Goal: Transaction & Acquisition: Purchase product/service

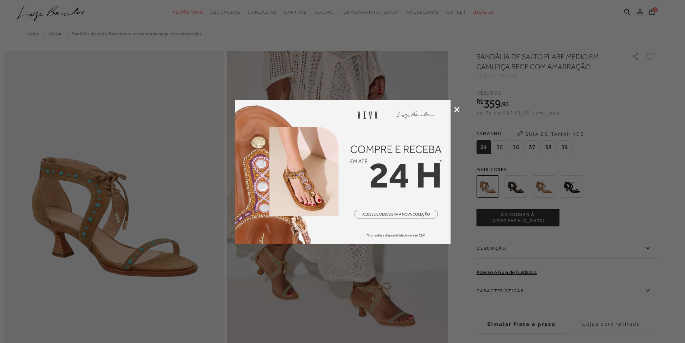
click at [256, 213] on img at bounding box center [343, 172] width 216 height 144
click at [458, 107] on icon at bounding box center [456, 109] width 5 height 5
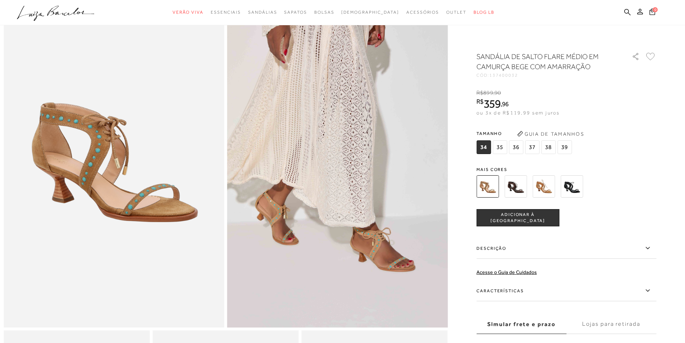
scroll to position [72, 0]
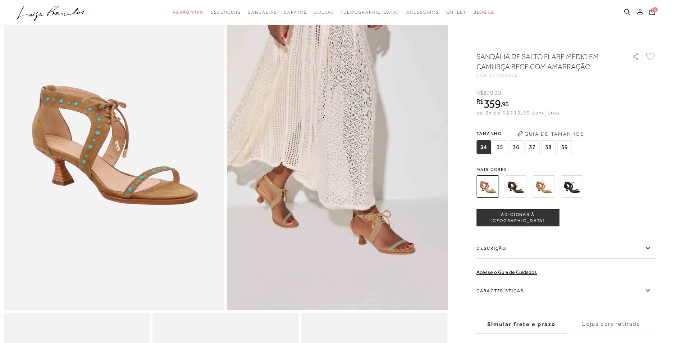
click at [649, 287] on icon at bounding box center [648, 290] width 9 height 9
click at [0, 0] on input "Características" at bounding box center [0, 0] width 0 height 0
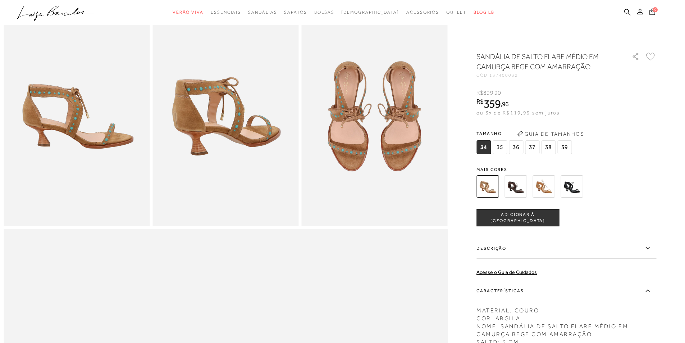
scroll to position [396, 0]
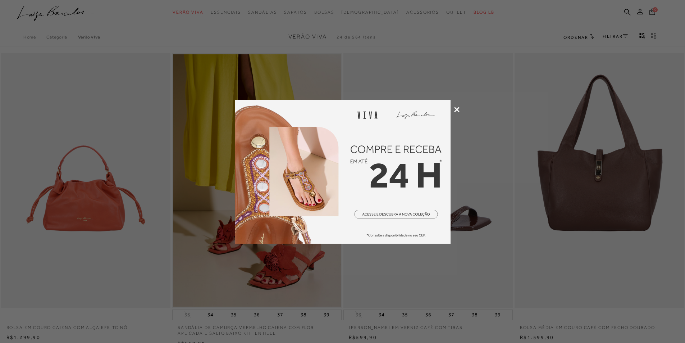
click at [300, 188] on img at bounding box center [343, 172] width 216 height 144
click at [455, 110] on icon at bounding box center [456, 109] width 5 height 5
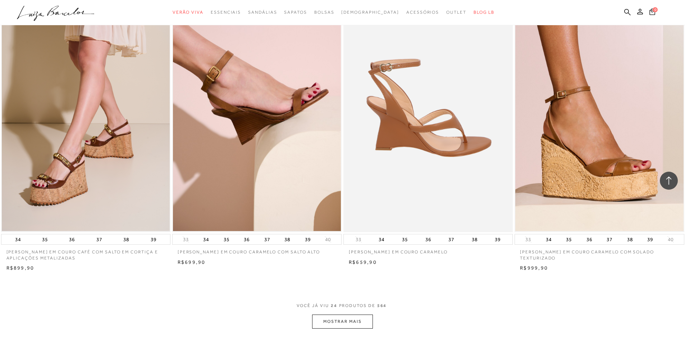
scroll to position [1655, 0]
